Goal: Information Seeking & Learning: Learn about a topic

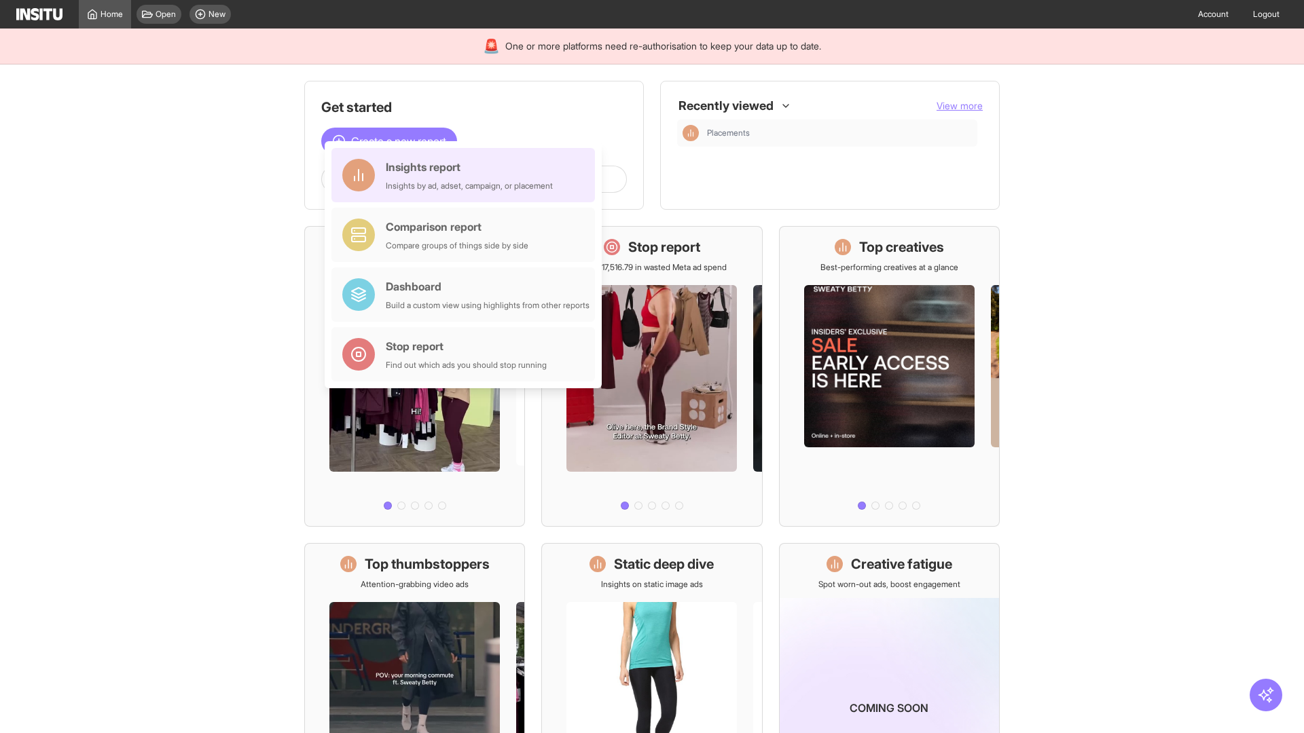
click at [466, 175] on div "Insights report Insights by ad, adset, campaign, or placement" at bounding box center [469, 175] width 167 height 33
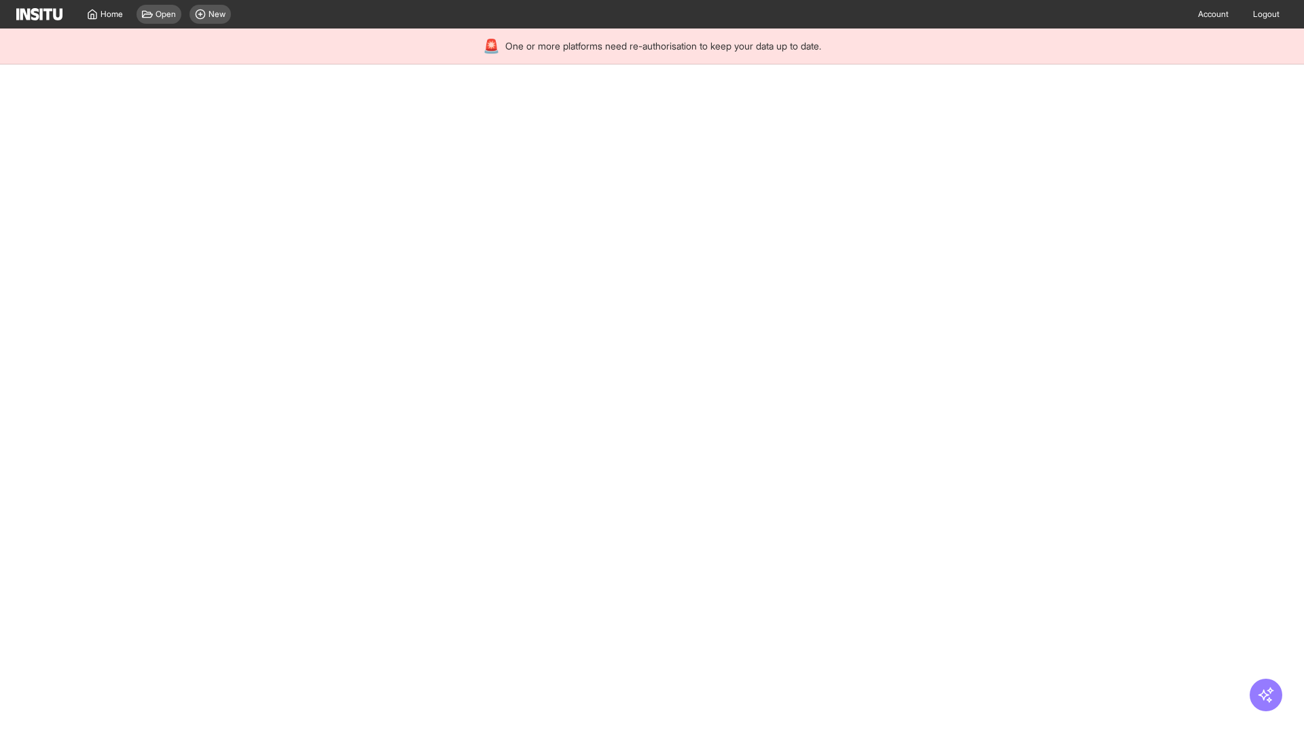
select select "**"
